Goal: Task Accomplishment & Management: Manage account settings

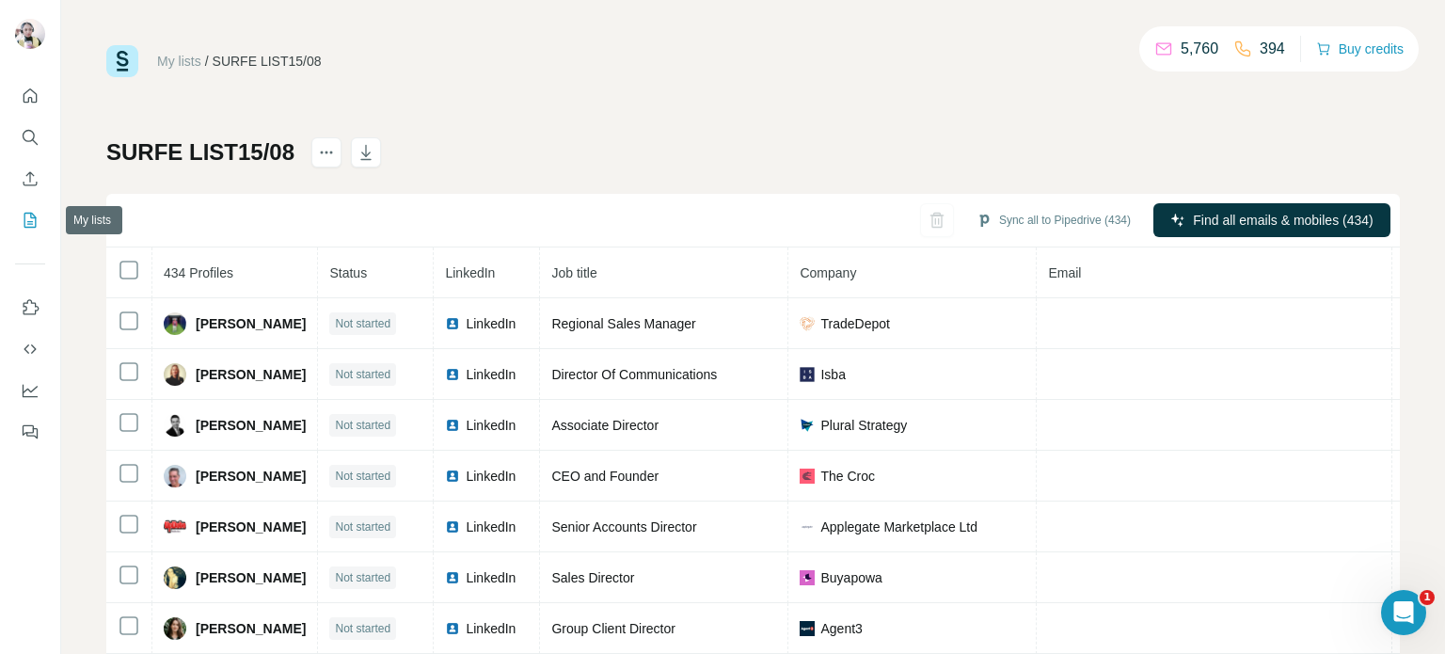
click at [22, 220] on icon "My lists" at bounding box center [30, 220] width 19 height 19
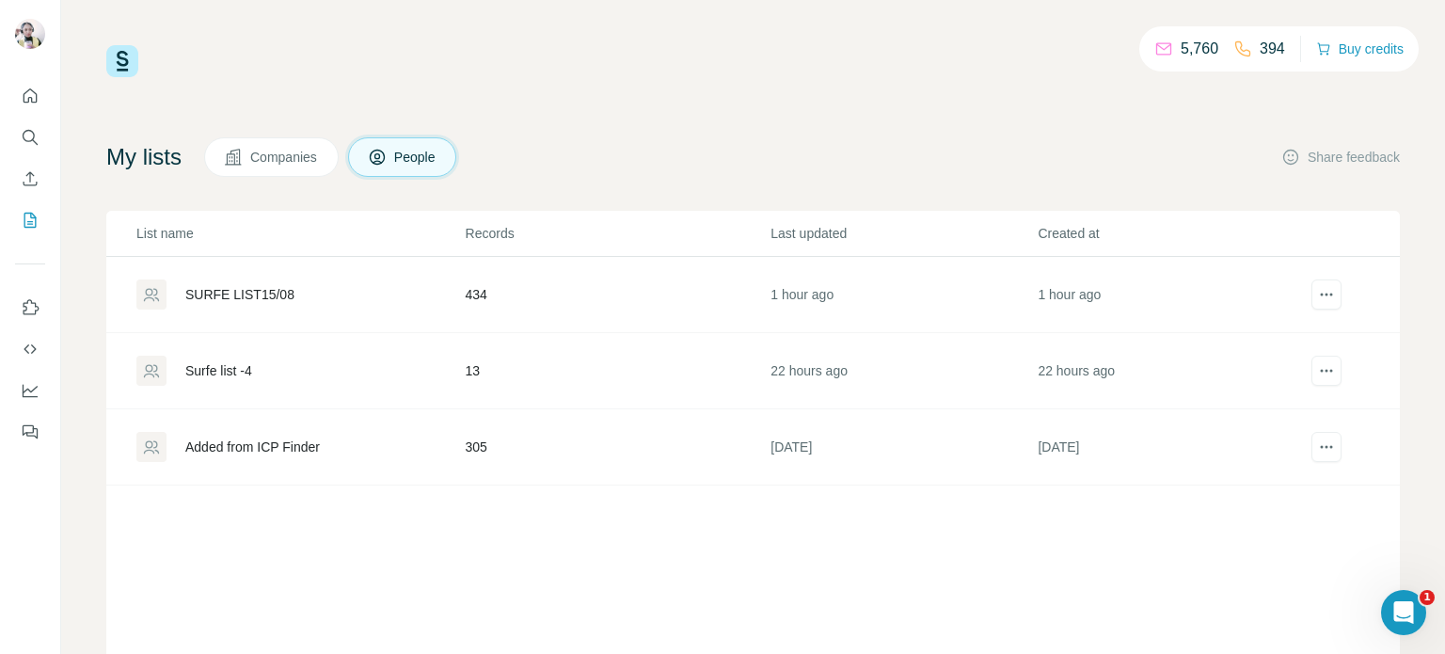
click at [369, 306] on div "SURFE LIST15/08" at bounding box center [299, 294] width 327 height 30
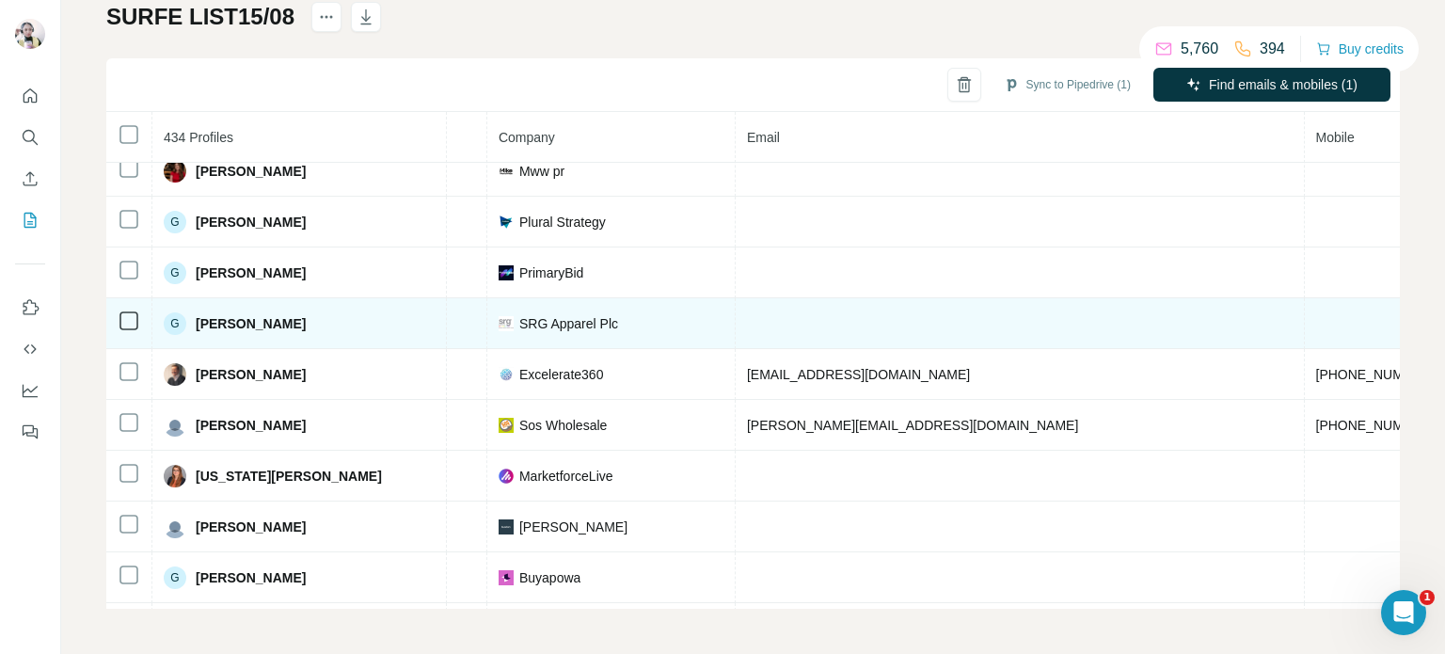
scroll to position [6622, 430]
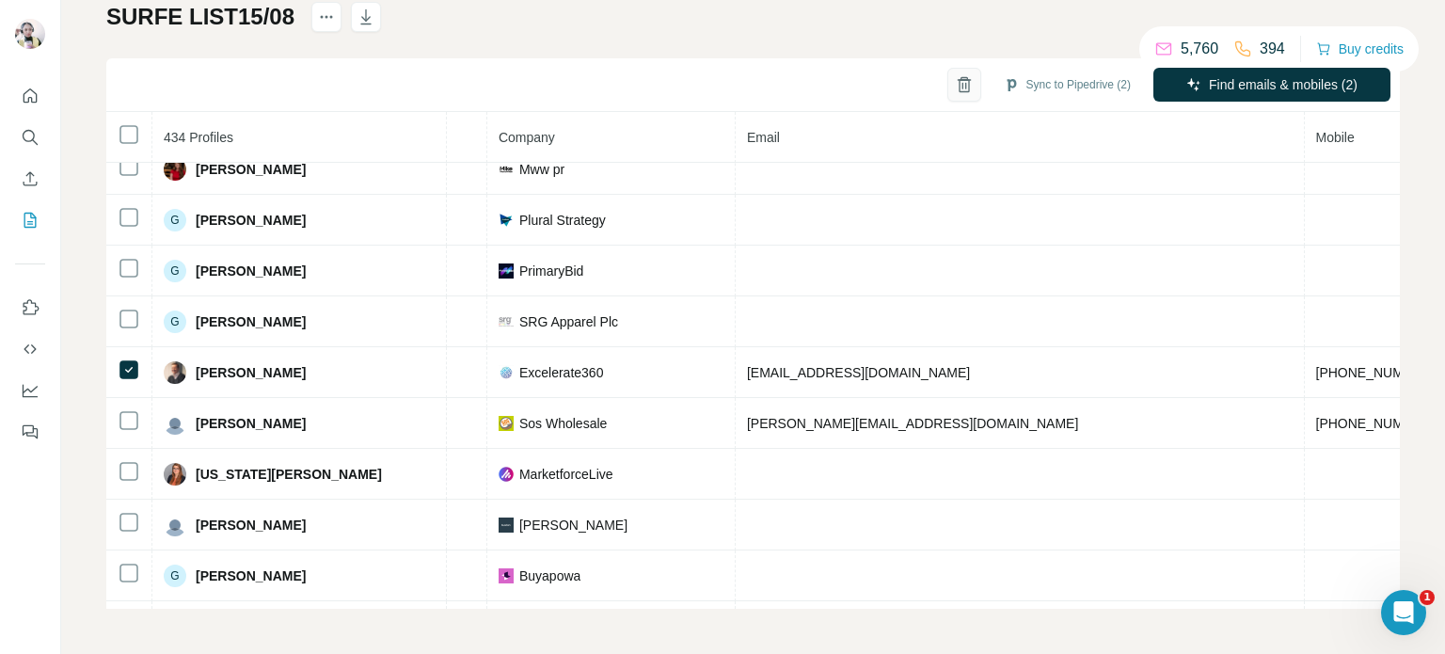
click at [955, 76] on icon "button" at bounding box center [964, 84] width 19 height 19
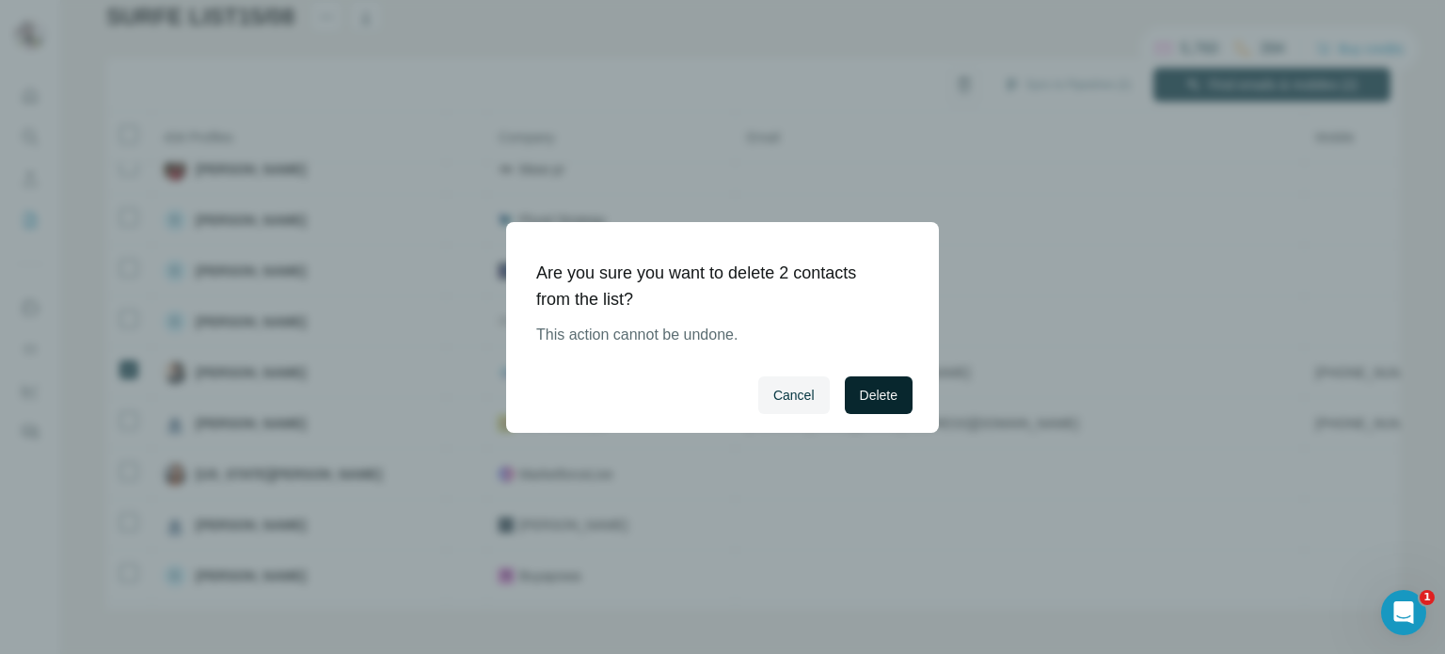
click at [877, 388] on span "Delete" at bounding box center [879, 395] width 38 height 19
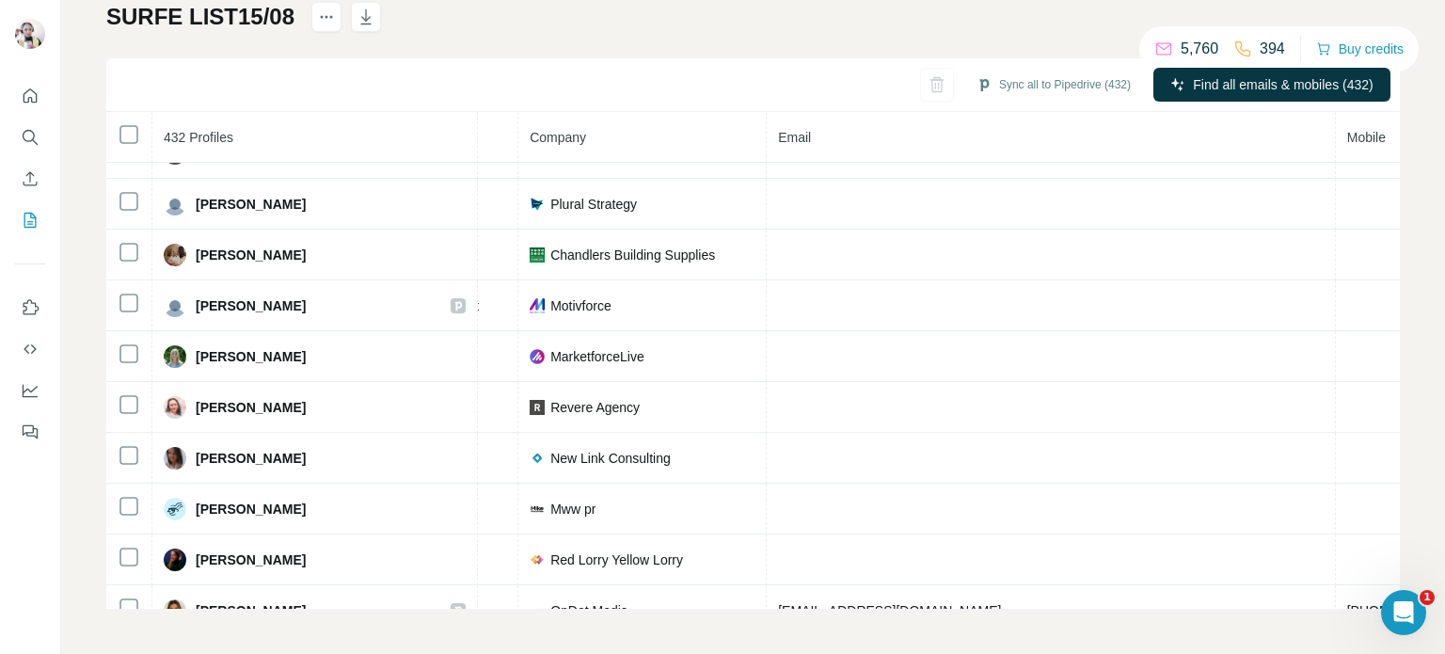
scroll to position [18319, 430]
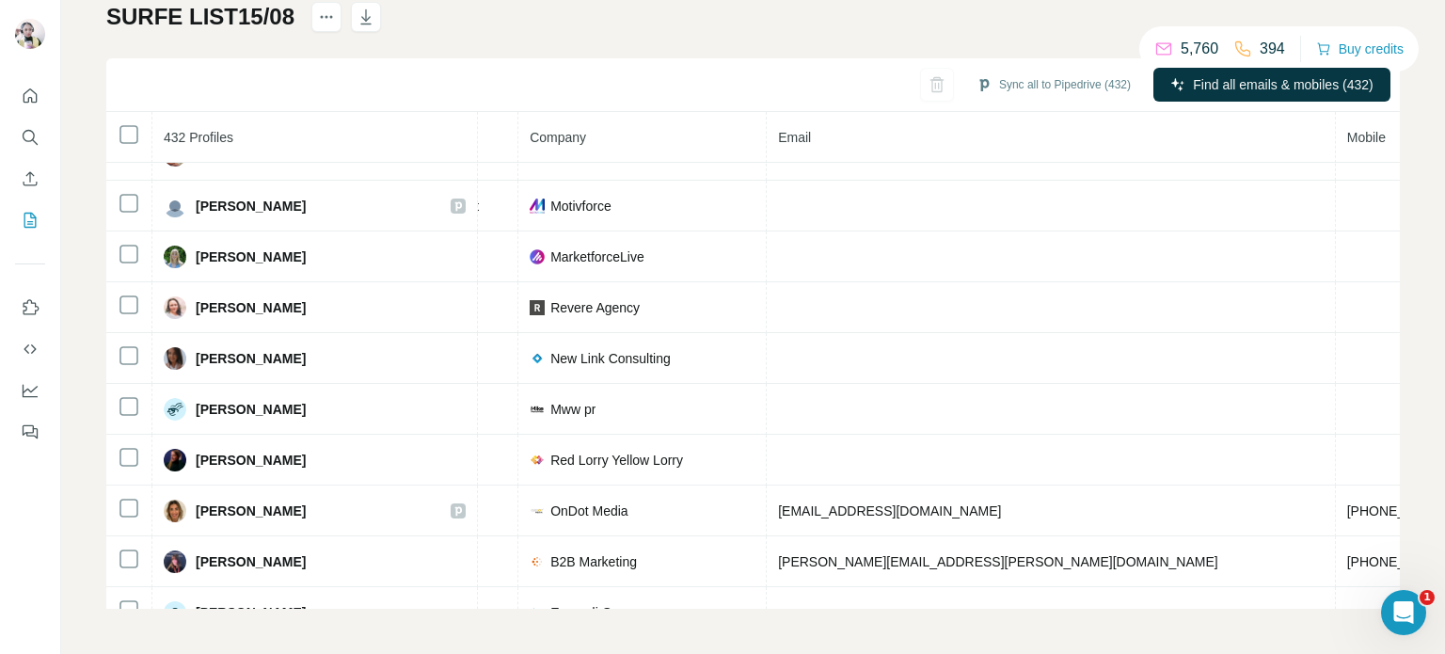
click at [1384, 593] on div "1" at bounding box center [1403, 612] width 45 height 45
click at [38, 218] on icon "My lists" at bounding box center [30, 220] width 19 height 19
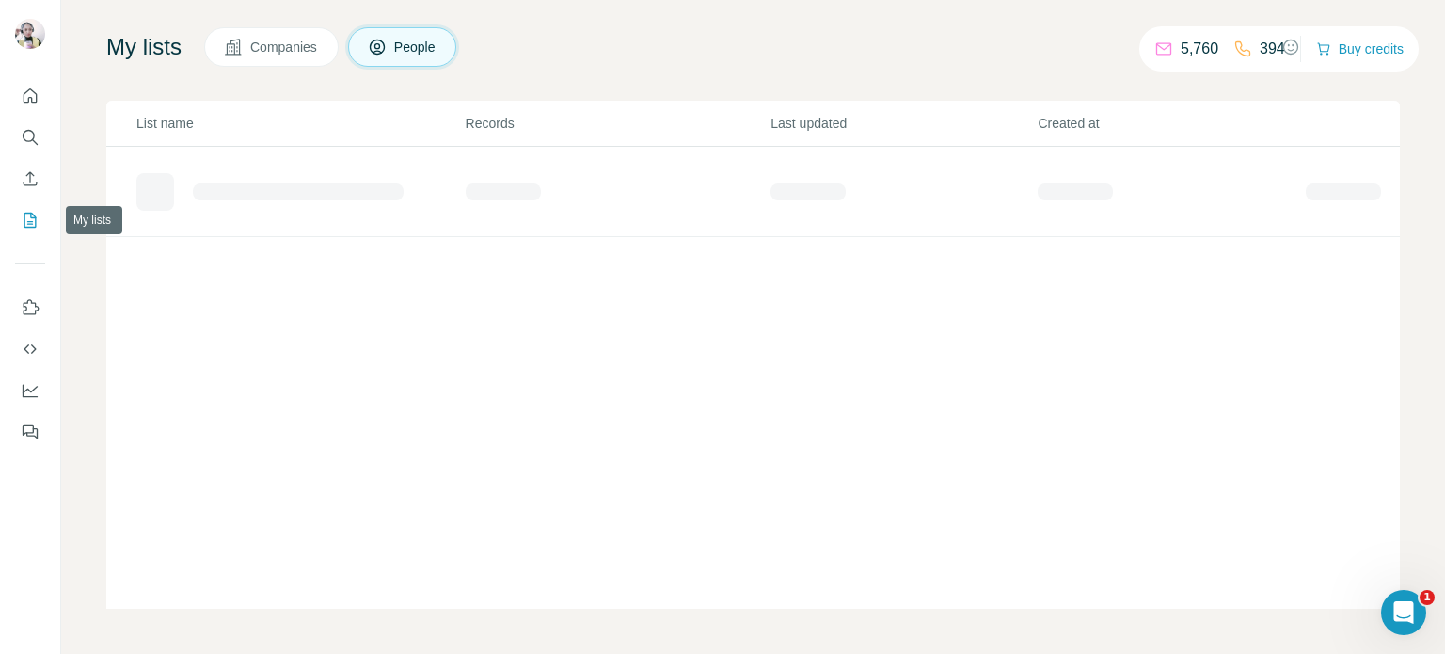
click at [23, 217] on icon "My lists" at bounding box center [30, 220] width 19 height 19
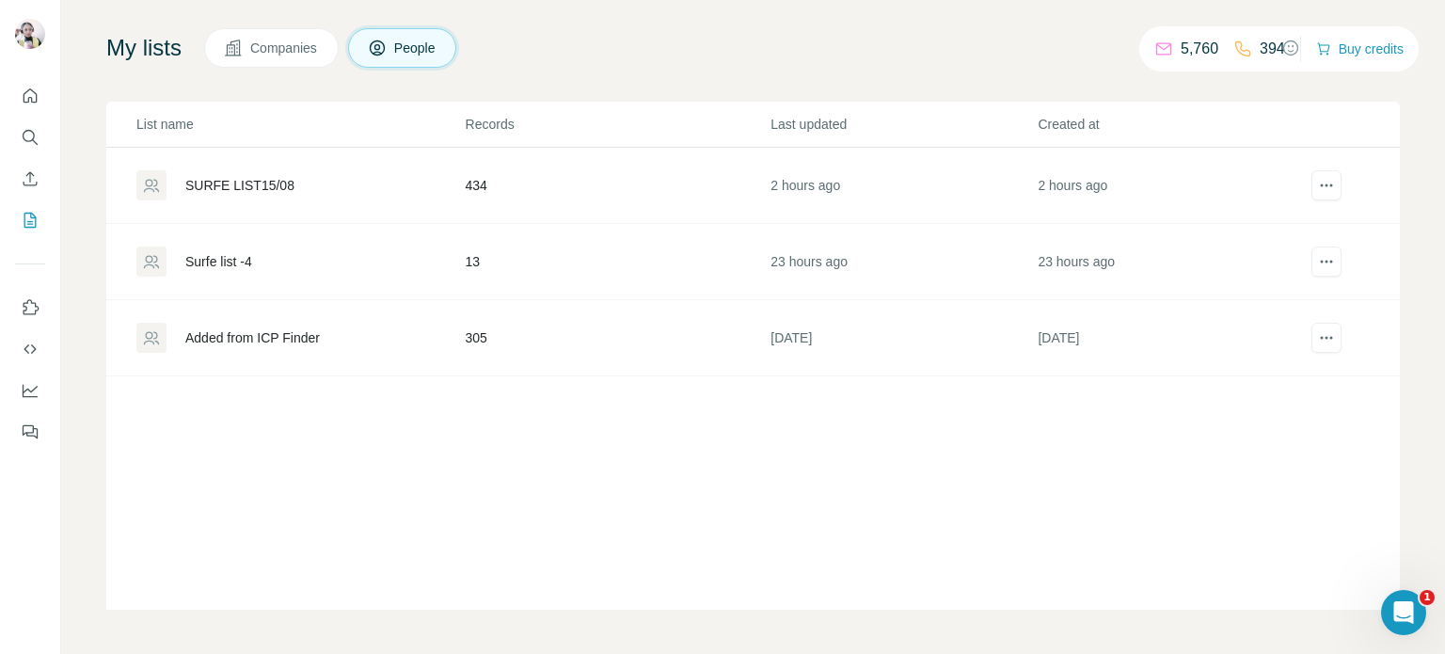
click at [472, 260] on td "13" at bounding box center [618, 262] width 306 height 76
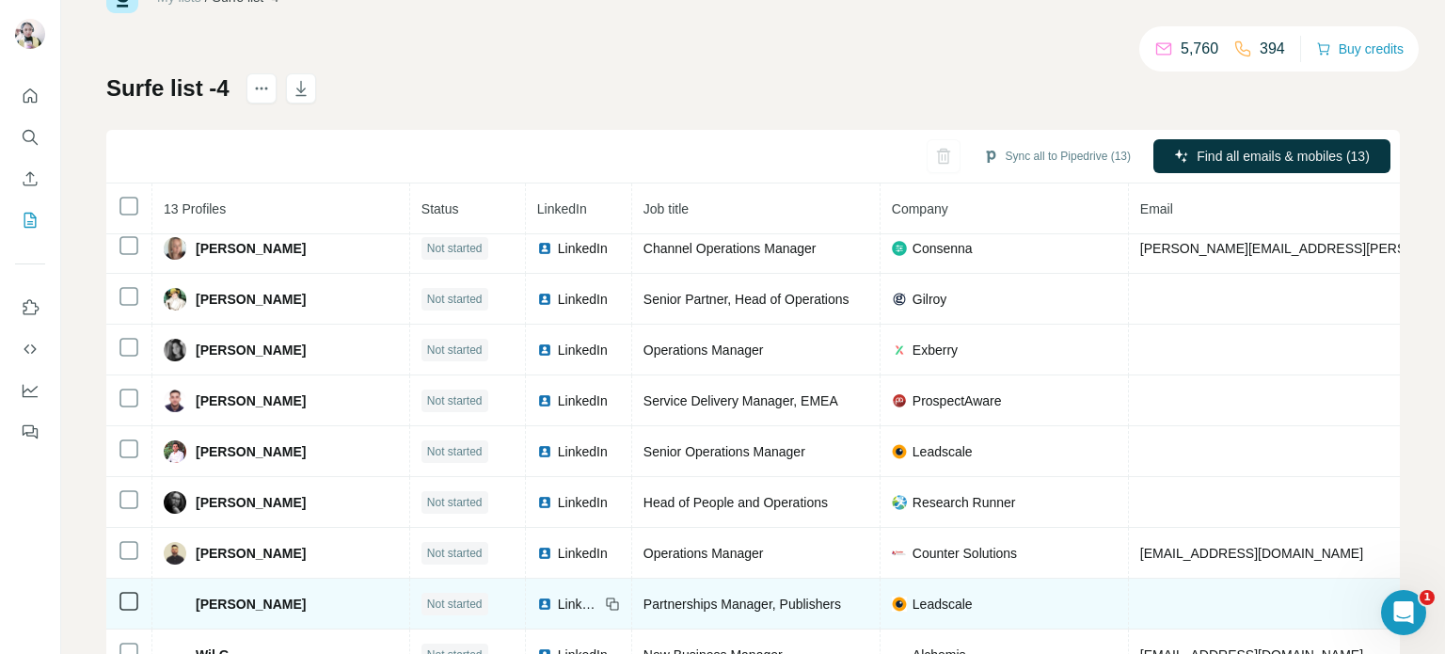
scroll to position [135, 0]
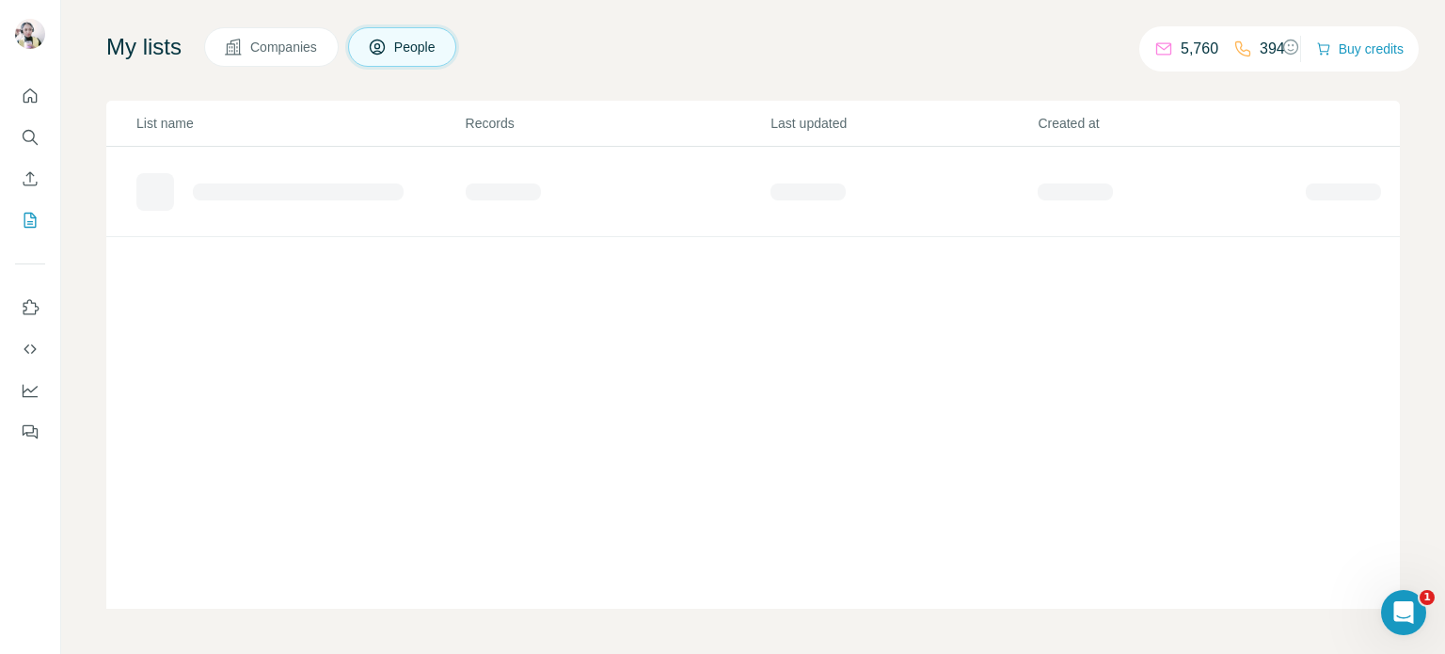
scroll to position [109, 0]
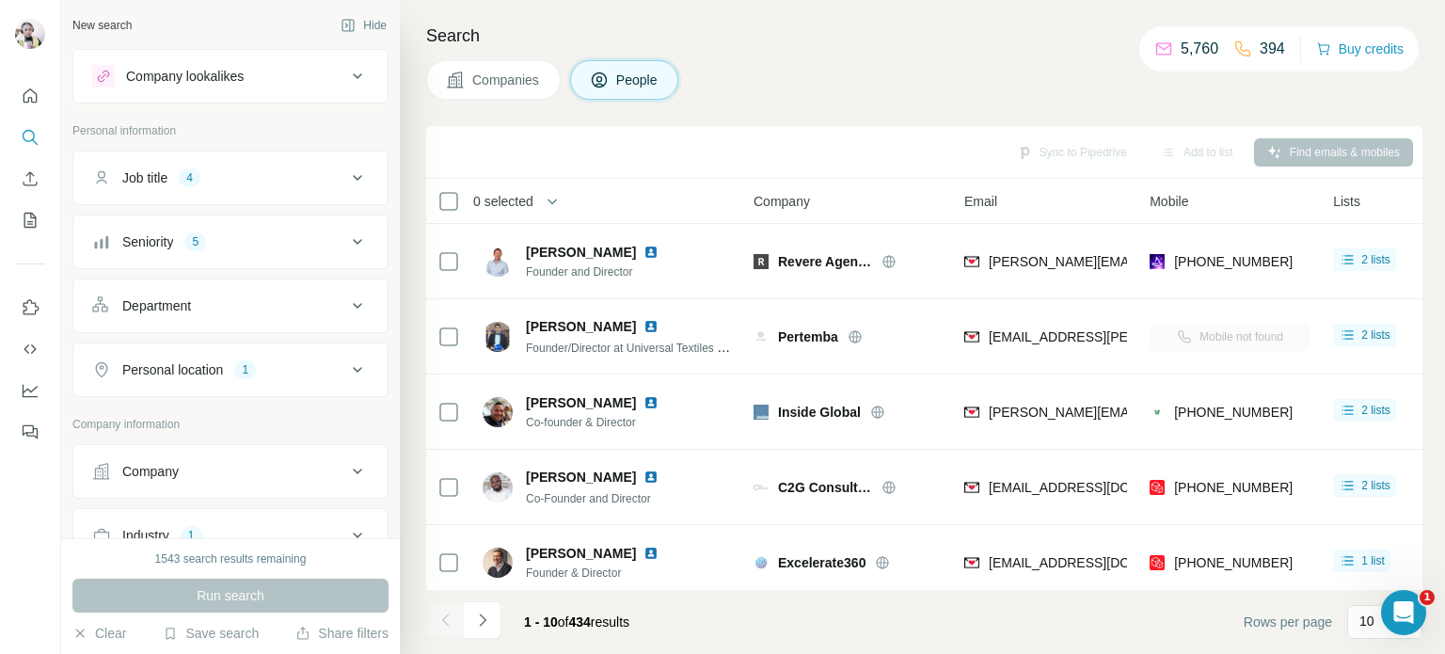
click at [798, 52] on div "Search Companies People Sync to Pipedrive Add to list Find emails & mobiles 0 s…" at bounding box center [922, 327] width 1045 height 654
click at [22, 89] on icon "Quick start" at bounding box center [30, 96] width 19 height 19
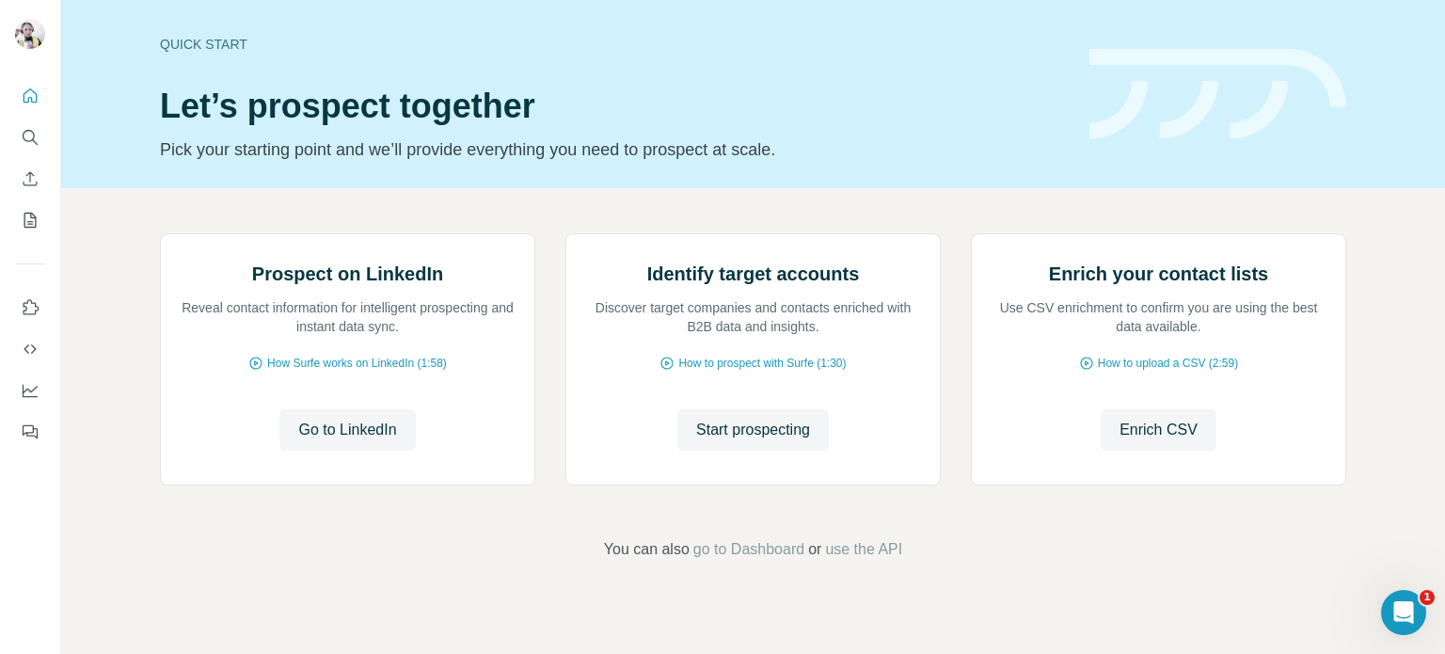
scroll to position [158, 0]
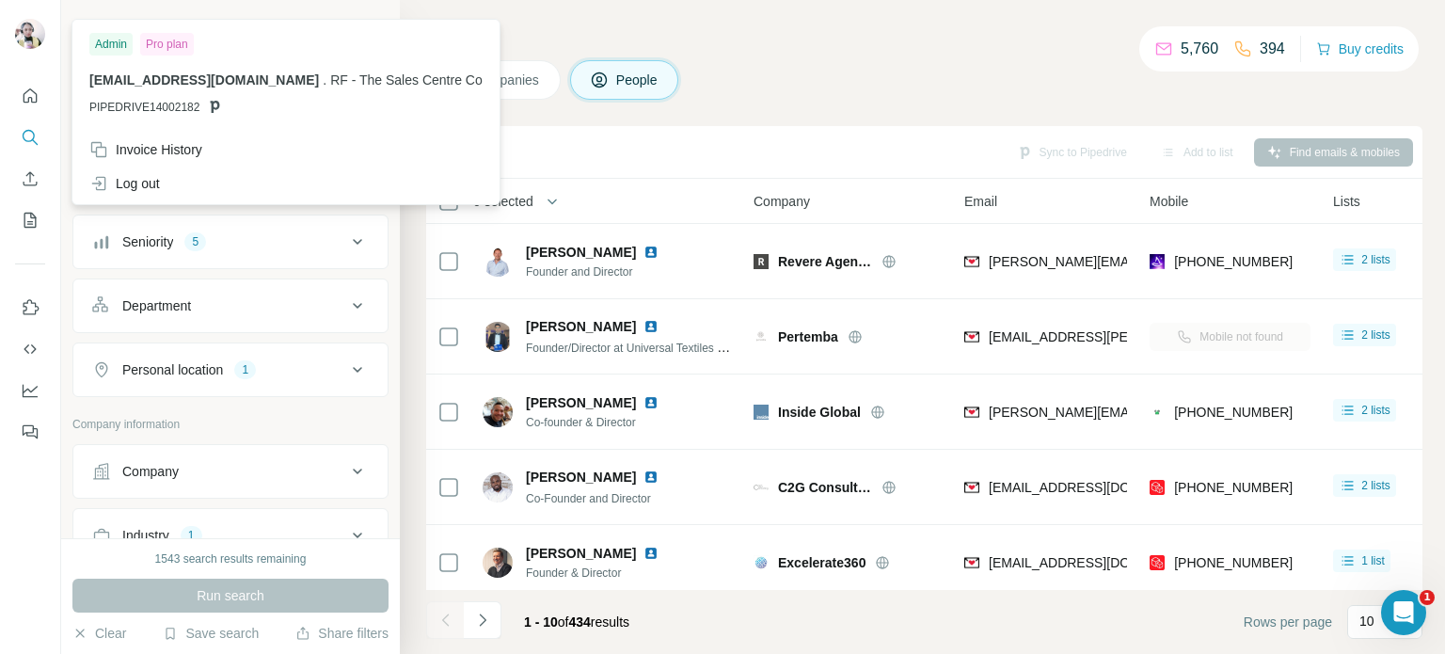
drag, startPoint x: 20, startPoint y: 53, endPoint x: 25, endPoint y: 36, distance: 17.8
click at [25, 36] on div at bounding box center [33, 37] width 55 height 62
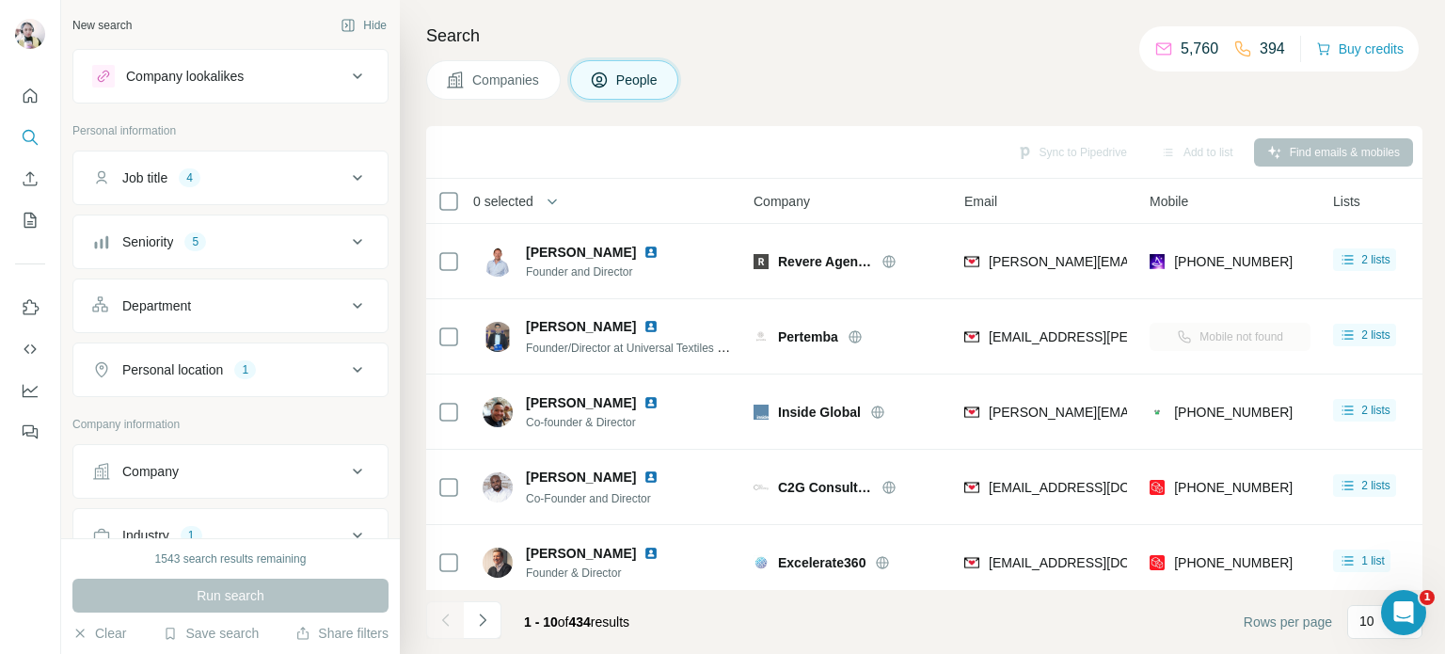
click at [25, 36] on img at bounding box center [30, 34] width 30 height 30
